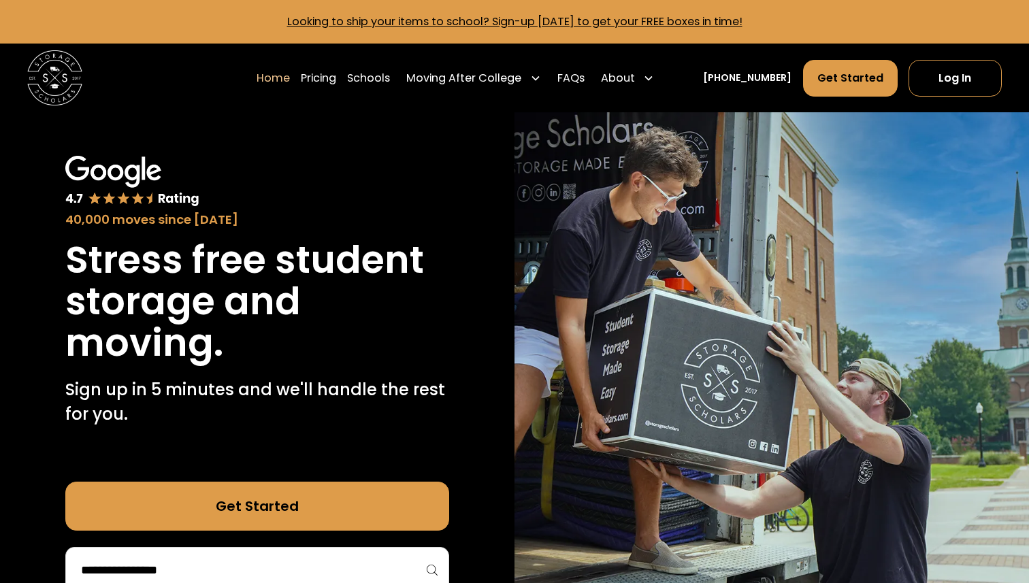
click at [967, 59] on div "Home Pricing Schools Moving After College Apartment Moving Local Moving Residen…" at bounding box center [514, 78] width 975 height 69
click at [965, 83] on link "Log In" at bounding box center [955, 78] width 93 height 37
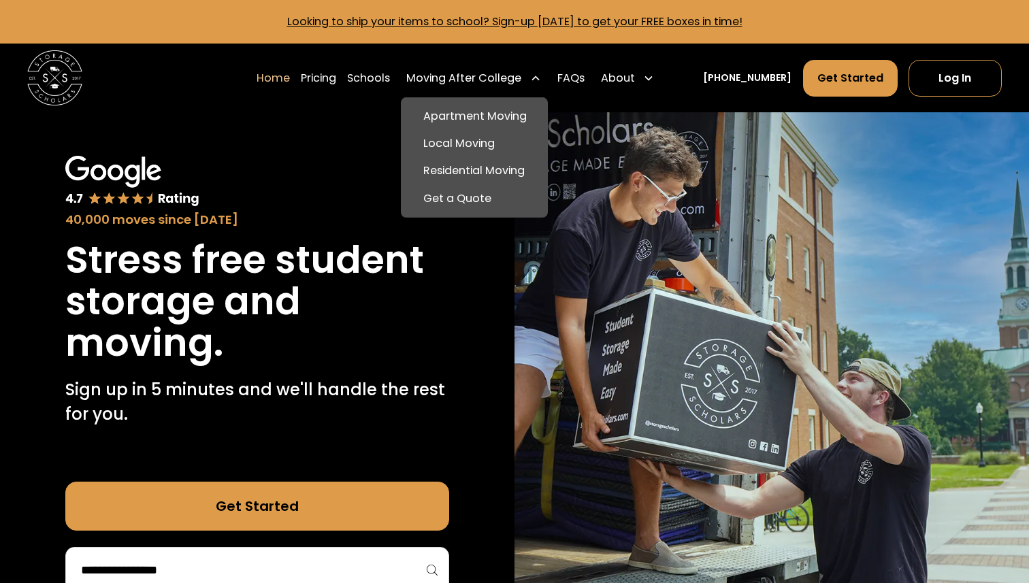
click at [478, 79] on div "Moving After College" at bounding box center [463, 78] width 115 height 16
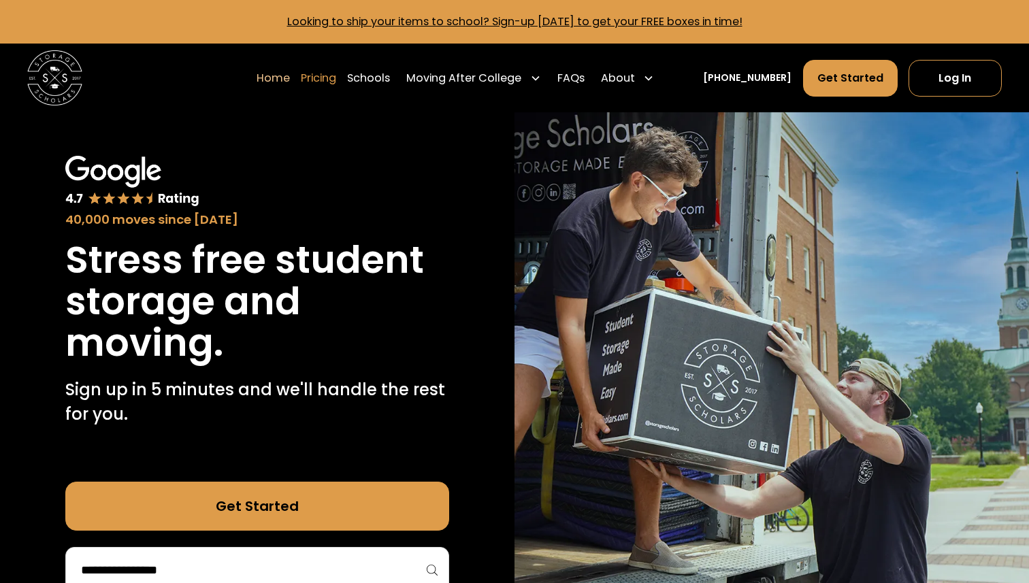
click at [330, 79] on link "Pricing" at bounding box center [318, 78] width 35 height 38
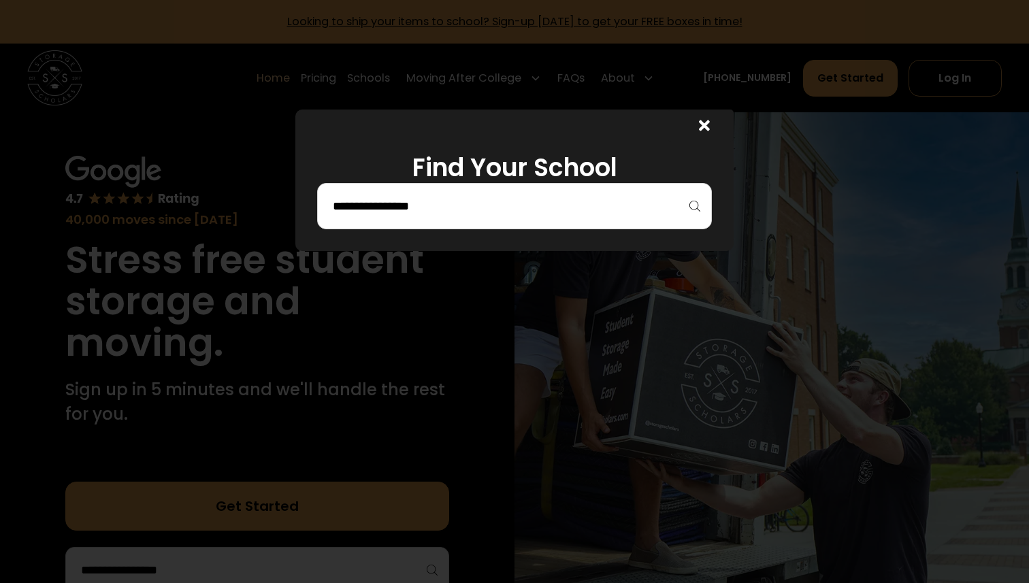
click at [458, 218] on div at bounding box center [514, 206] width 395 height 46
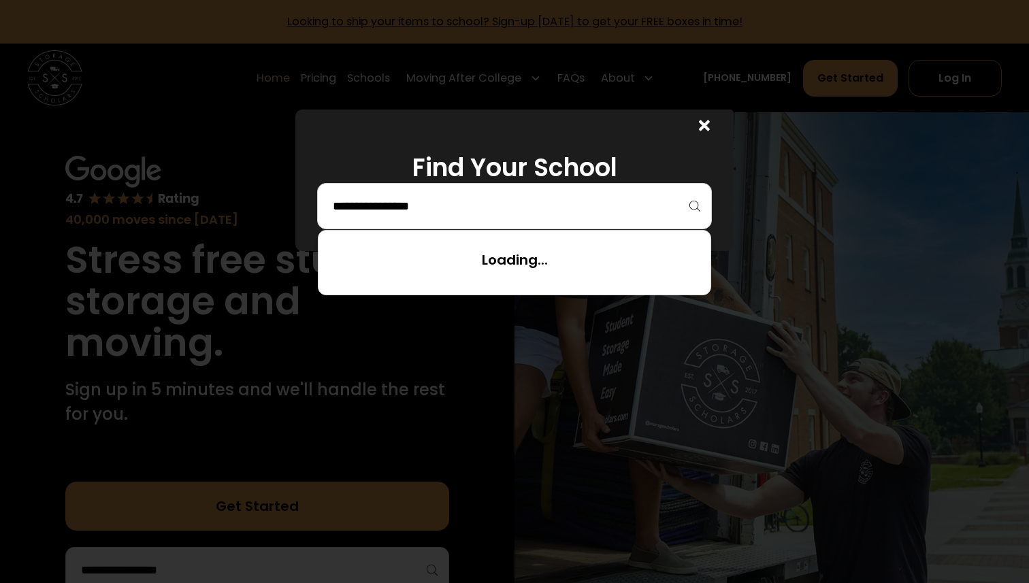
click at [458, 216] on input "search" at bounding box center [514, 206] width 366 height 23
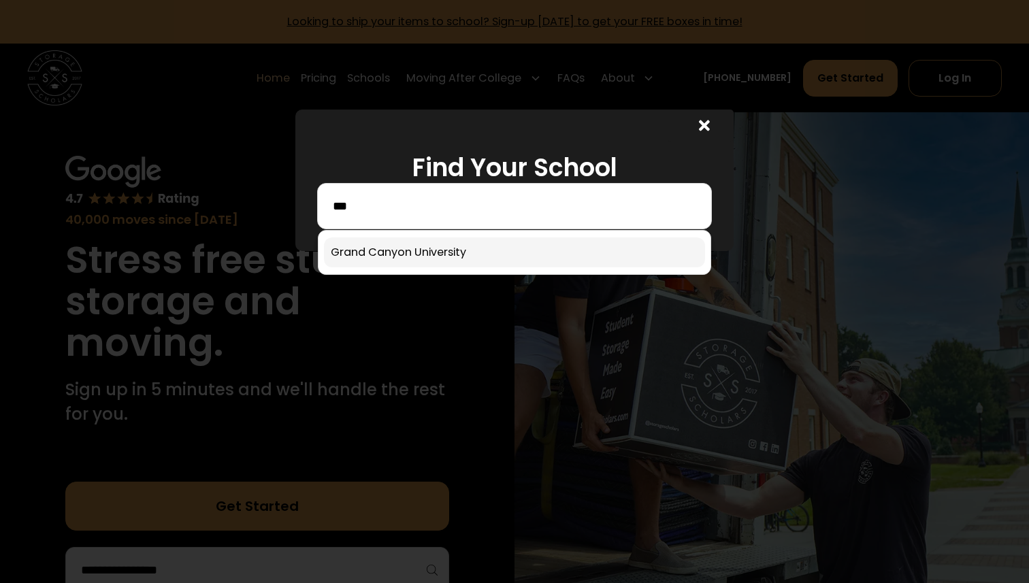
type input "***"
click at [462, 257] on link at bounding box center [514, 253] width 381 height 30
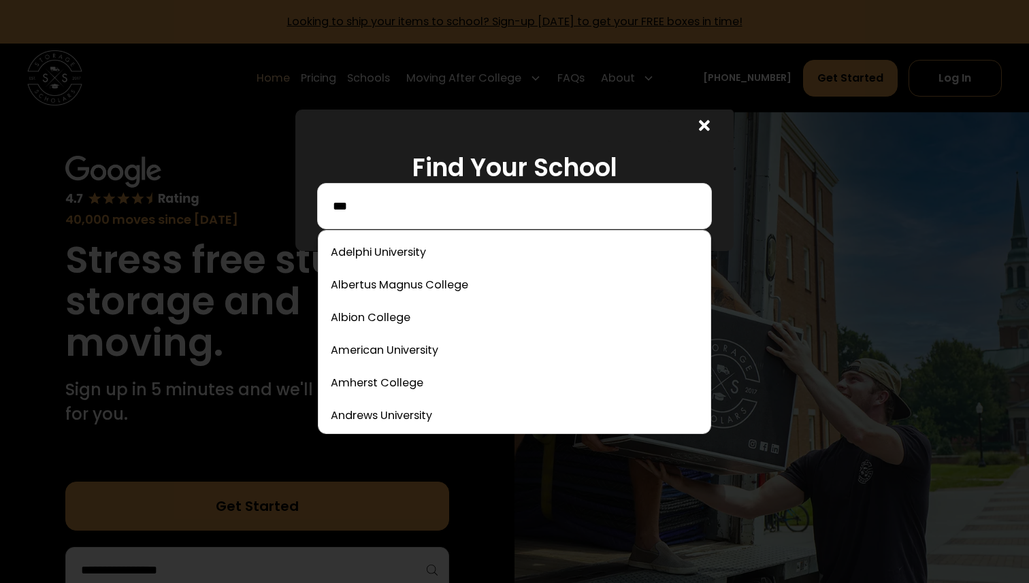
click at [428, 211] on input "***" at bounding box center [514, 206] width 366 height 23
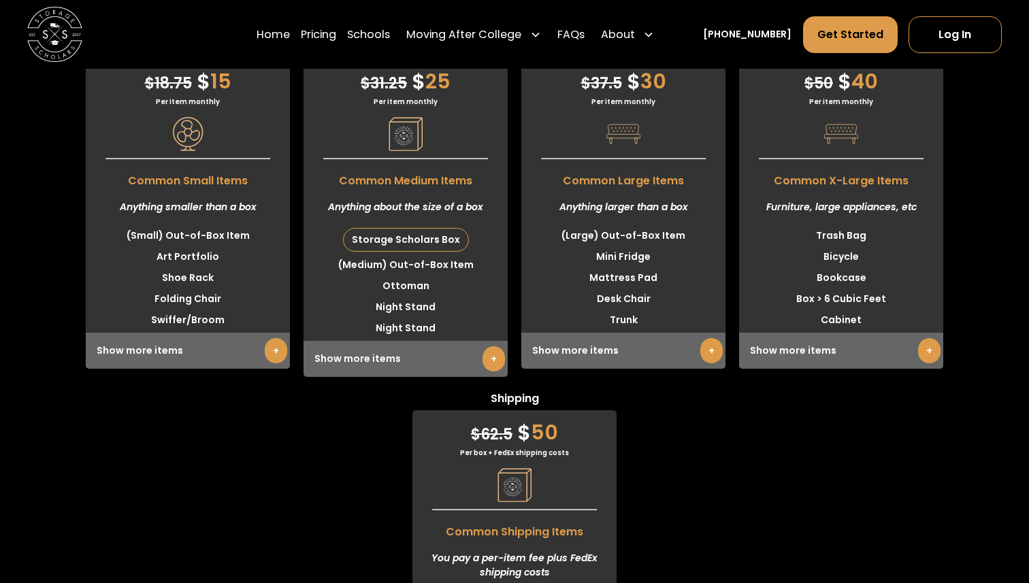
scroll to position [4378, 0]
click at [489, 366] on link "+" at bounding box center [494, 359] width 22 height 25
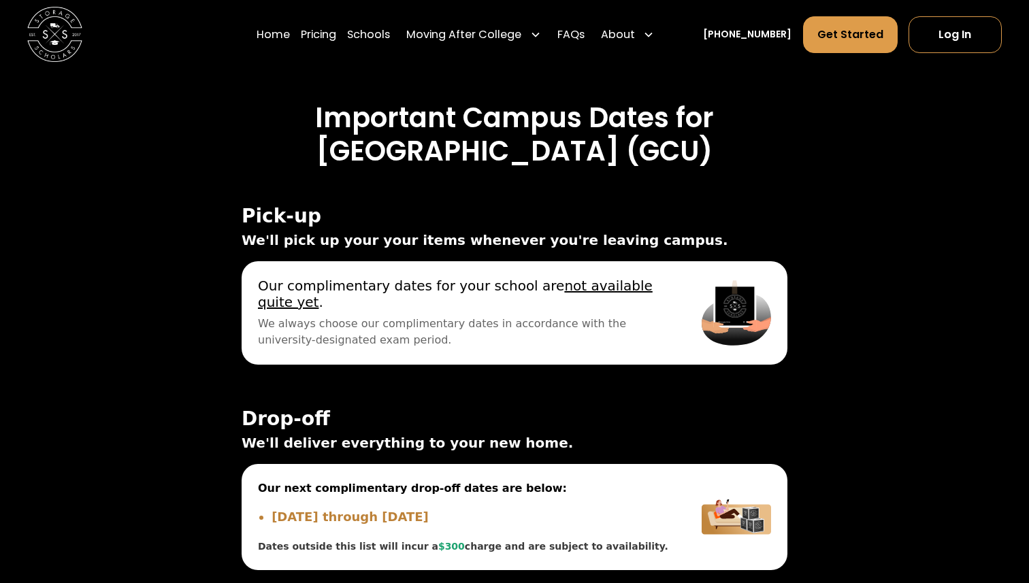
scroll to position [5909, 0]
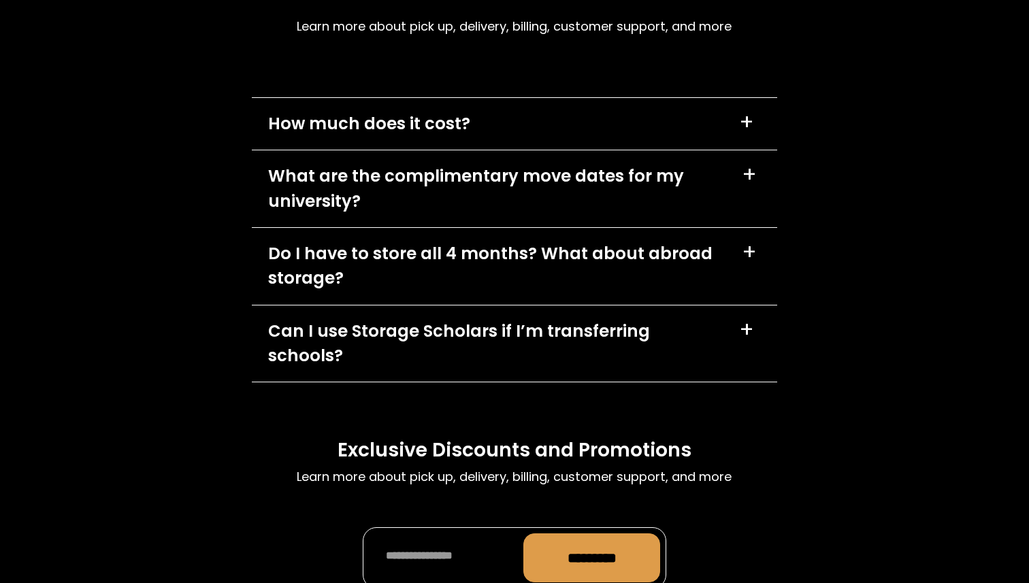
scroll to position [3836, 0]
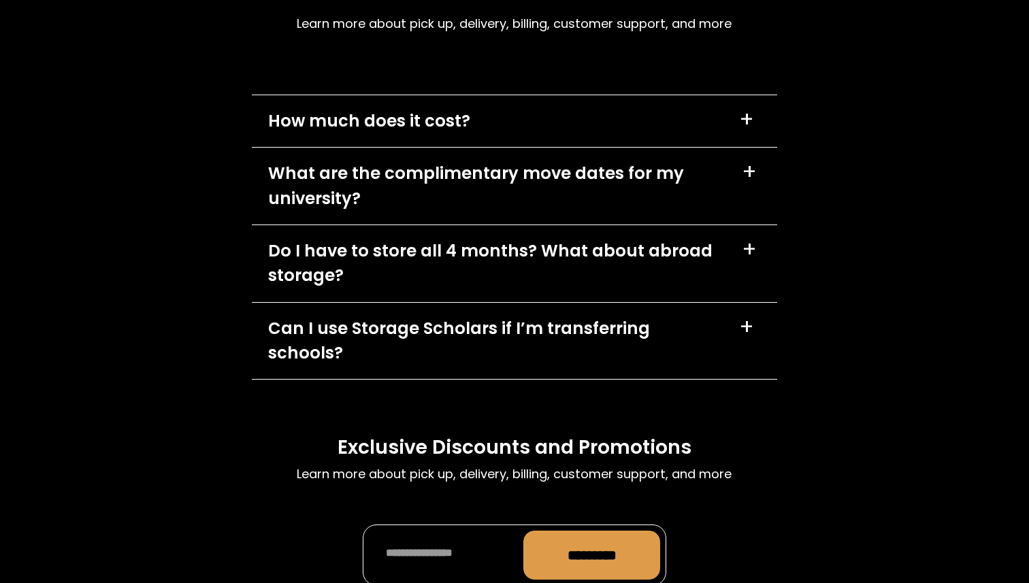
click at [754, 182] on div "+" at bounding box center [749, 172] width 15 height 22
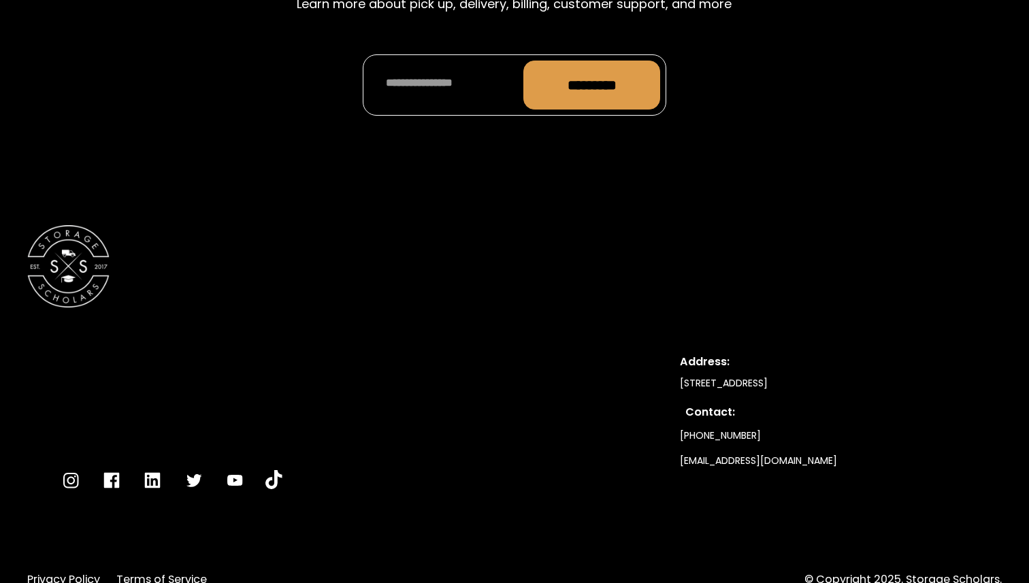
scroll to position [4415, 0]
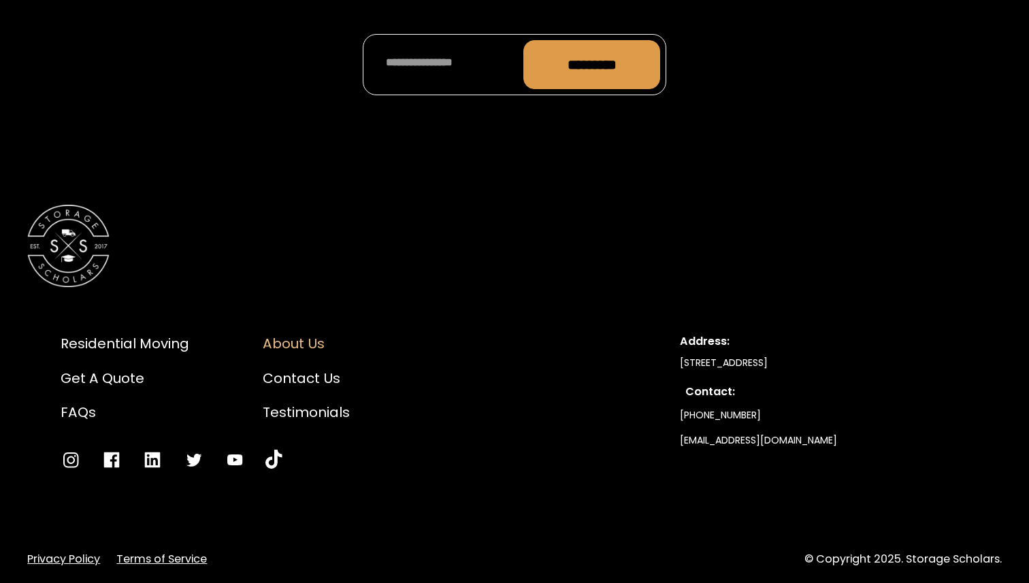
click at [297, 334] on div "About Us" at bounding box center [306, 344] width 87 height 20
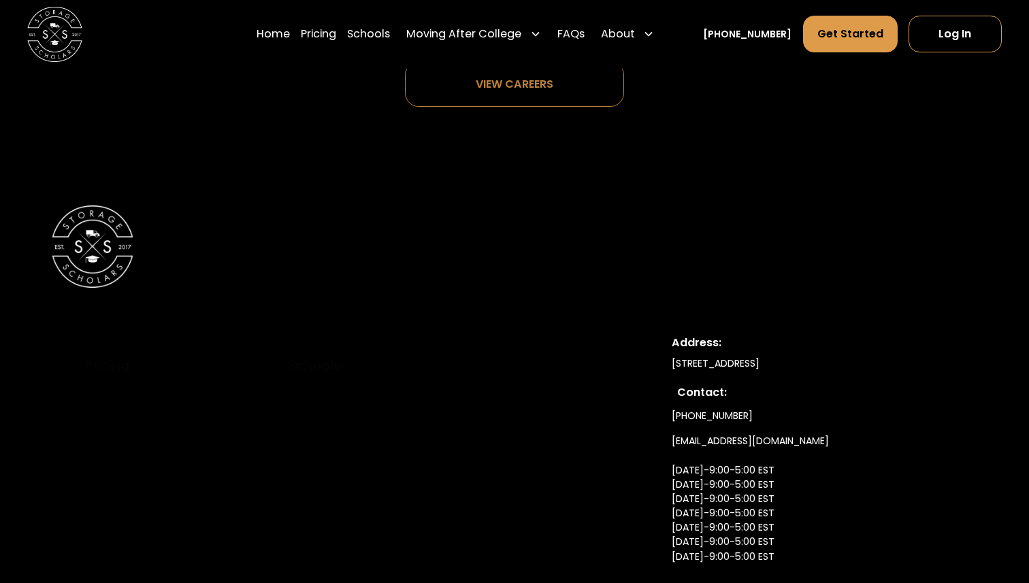
scroll to position [7360, 0]
